Goal: Task Accomplishment & Management: Manage account settings

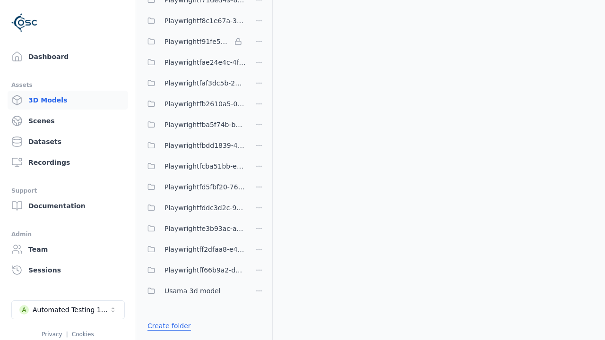
click at [169, 326] on link "Create folder" at bounding box center [168, 325] width 43 height 9
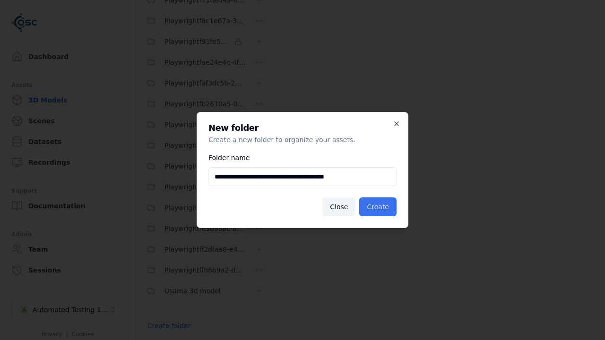
type input "**********"
click at [377, 207] on button "Create" at bounding box center [377, 206] width 37 height 19
